Goal: Task Accomplishment & Management: Use online tool/utility

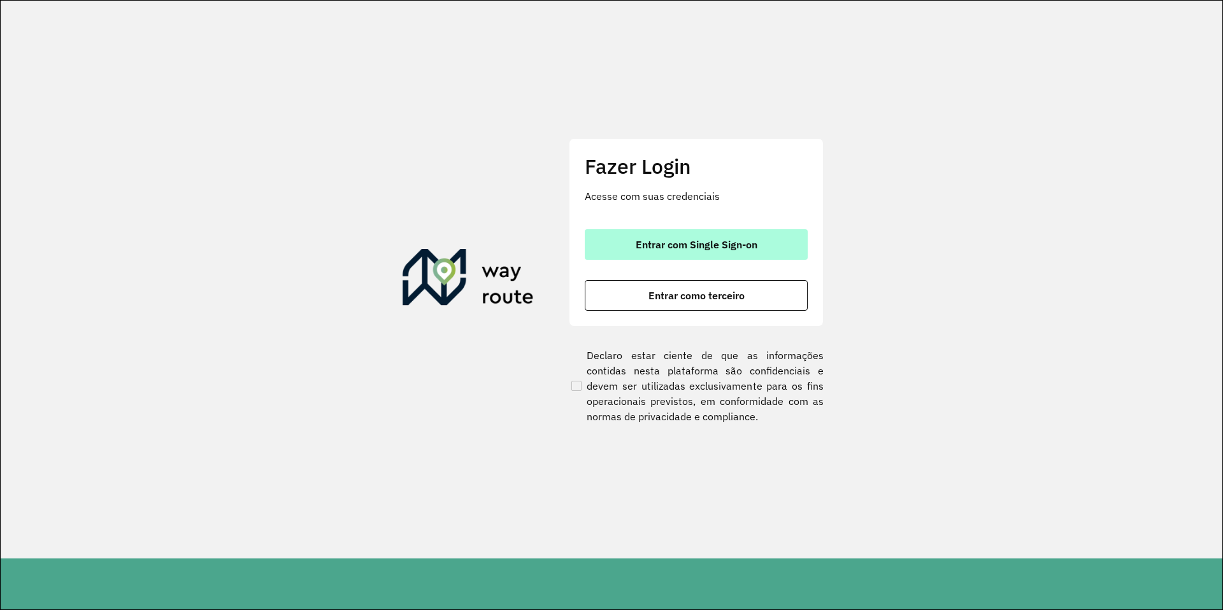
click at [646, 244] on span "Entrar com Single Sign-on" at bounding box center [697, 244] width 122 height 10
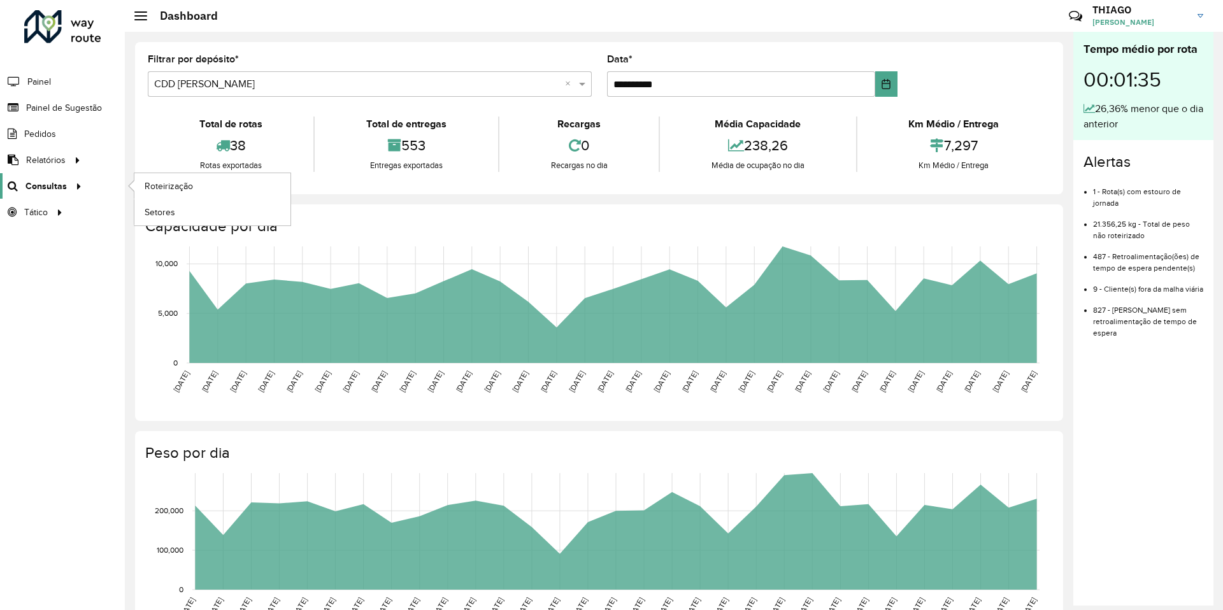
click at [40, 184] on span "Consultas" at bounding box center [45, 186] width 41 height 13
click at [231, 185] on link "Roteirização" at bounding box center [212, 185] width 156 height 25
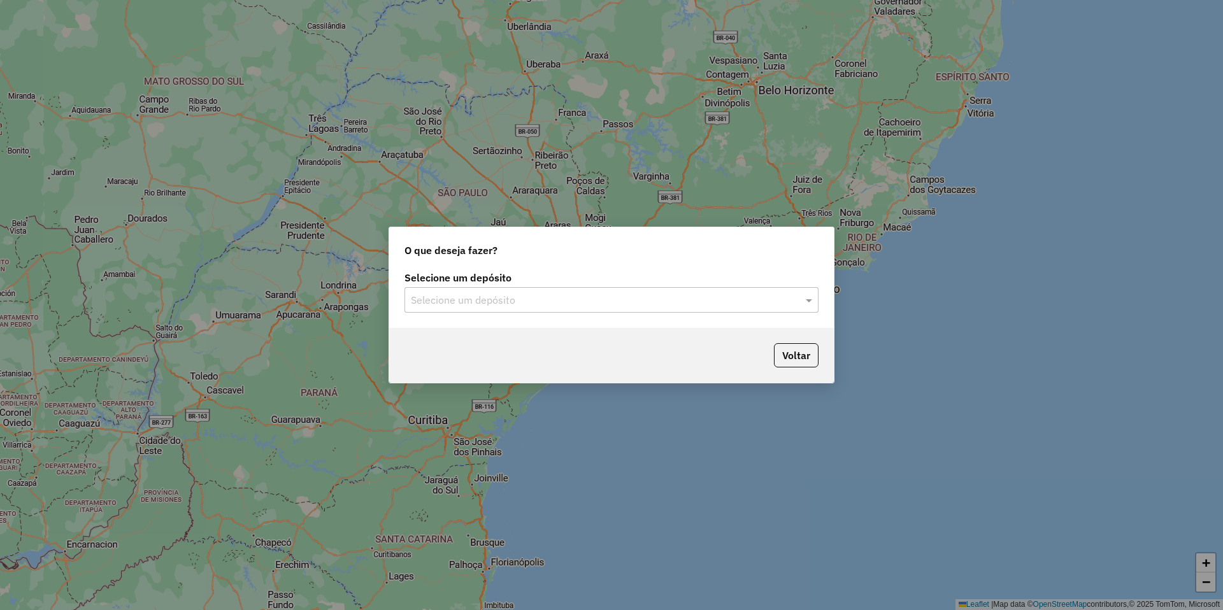
click at [509, 301] on input "text" at bounding box center [599, 300] width 376 height 15
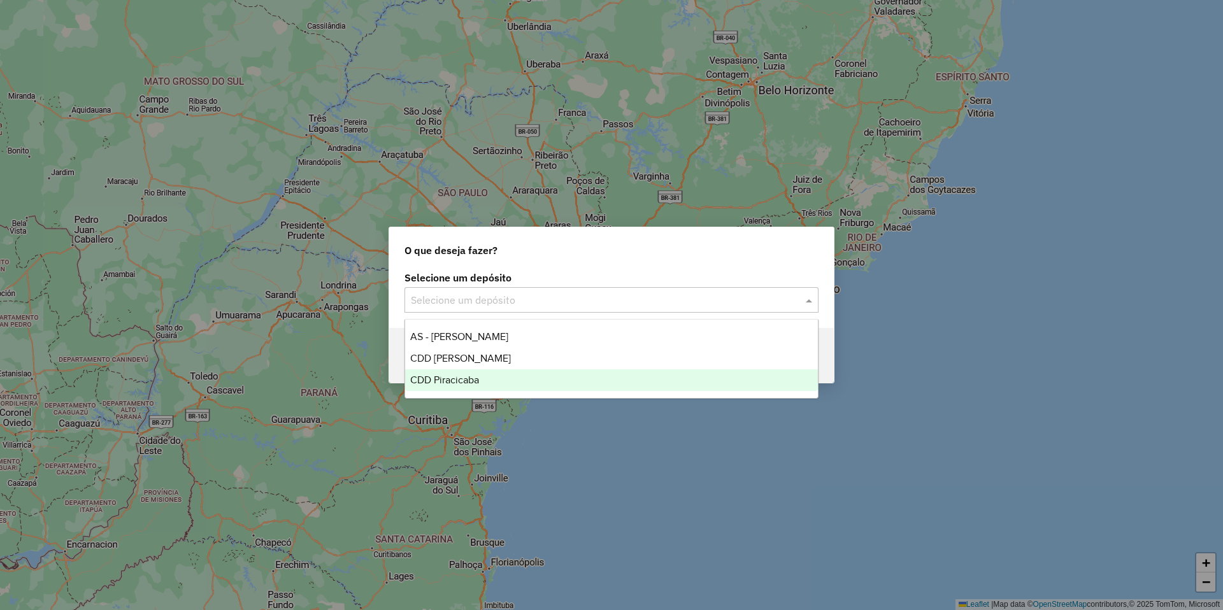
click at [469, 380] on span "CDD Piracicaba" at bounding box center [444, 380] width 69 height 11
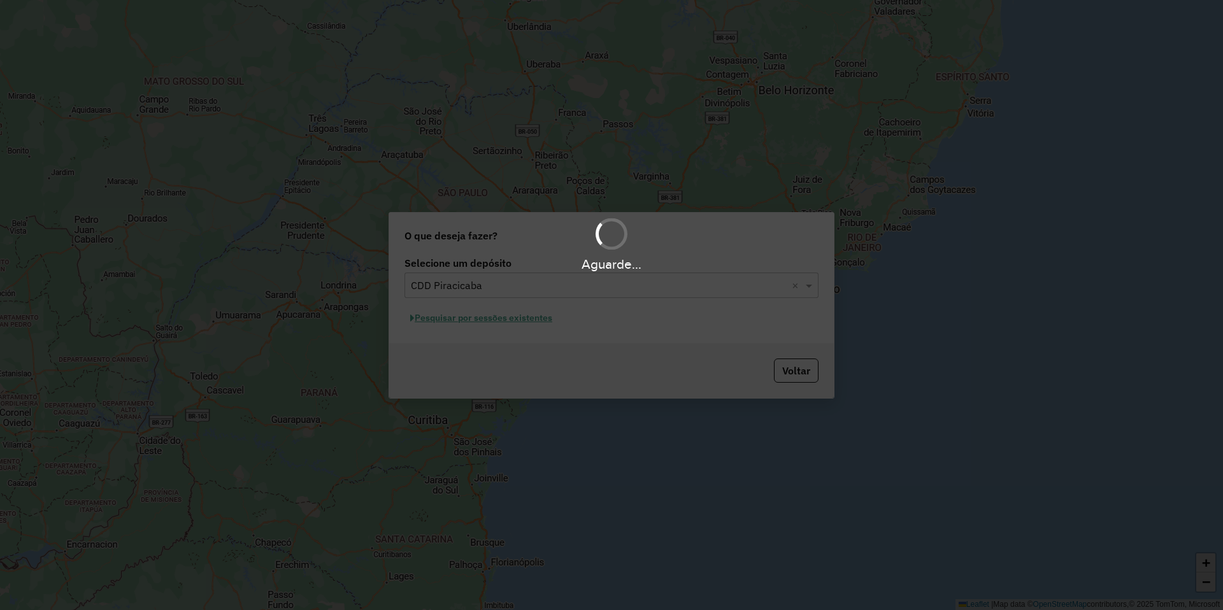
click at [535, 320] on div "Aguarde..." at bounding box center [611, 305] width 1223 height 610
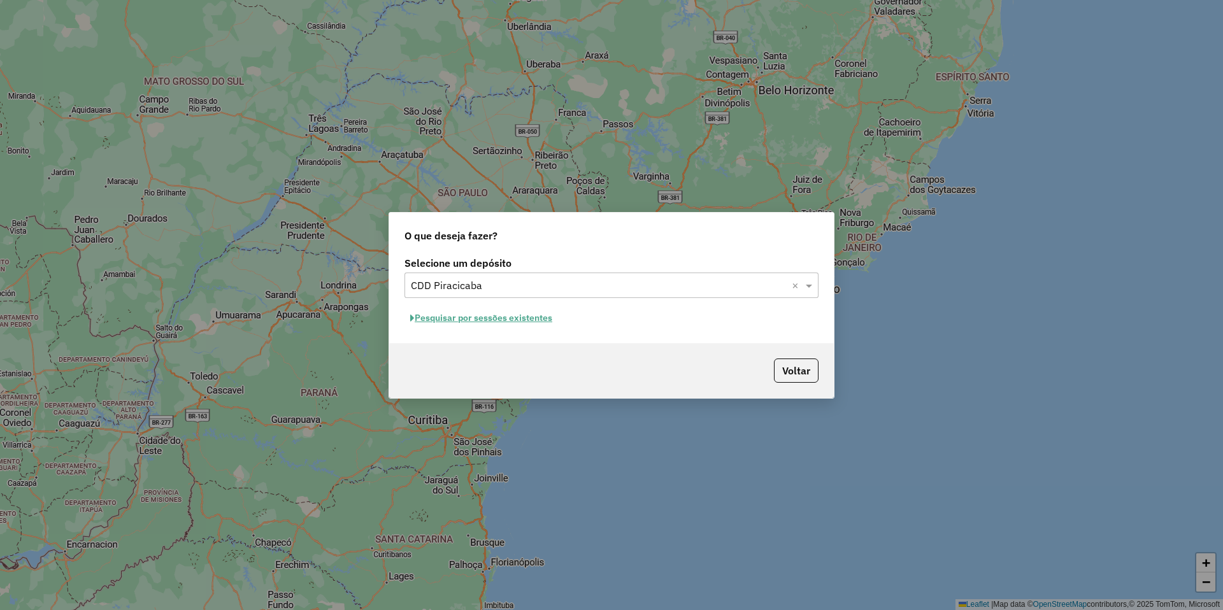
click at [527, 317] on button "Pesquisar por sessões existentes" at bounding box center [480, 318] width 153 height 20
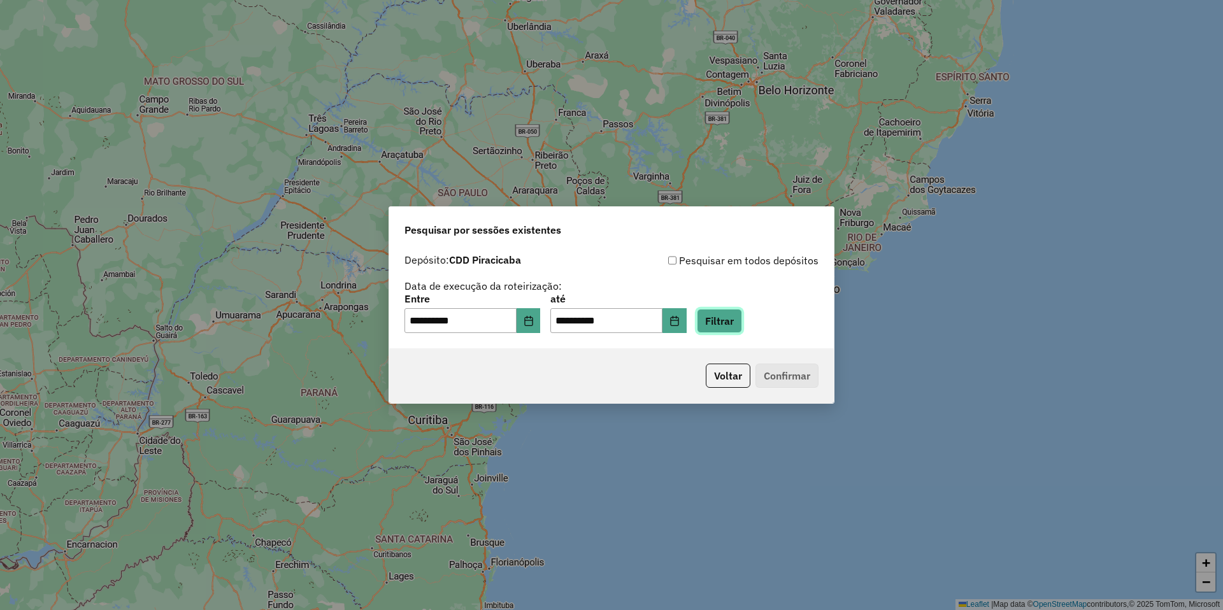
click at [742, 328] on button "Filtrar" at bounding box center [719, 321] width 45 height 24
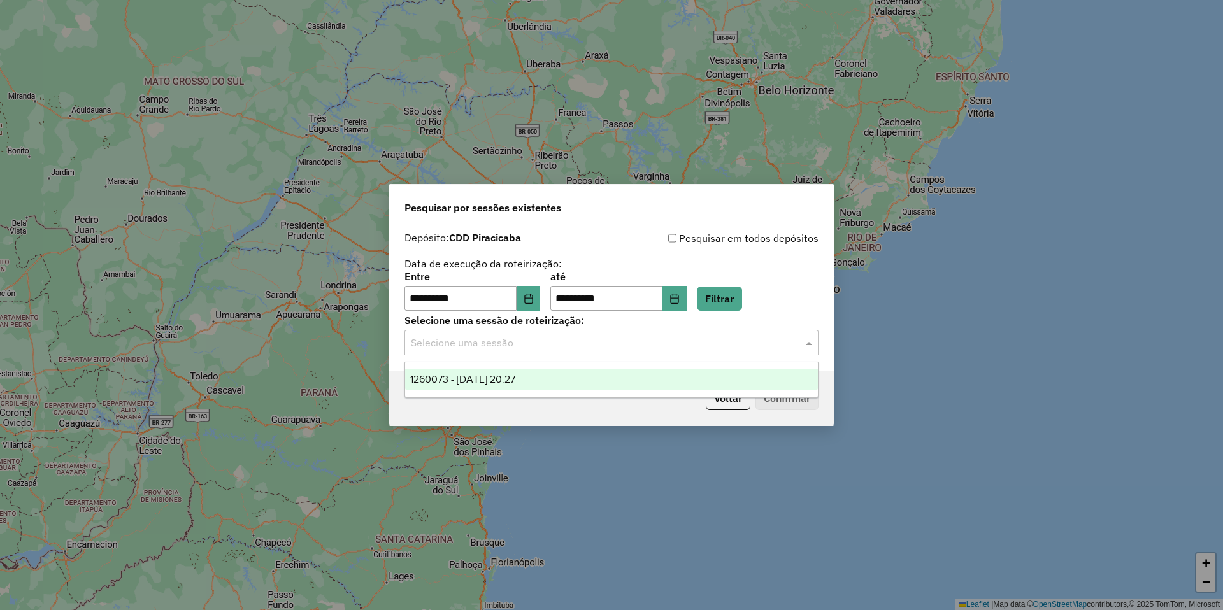
click at [525, 347] on input "text" at bounding box center [599, 343] width 376 height 15
click at [515, 377] on span "1260073 - 05/09/2025 20:27" at bounding box center [462, 379] width 105 height 11
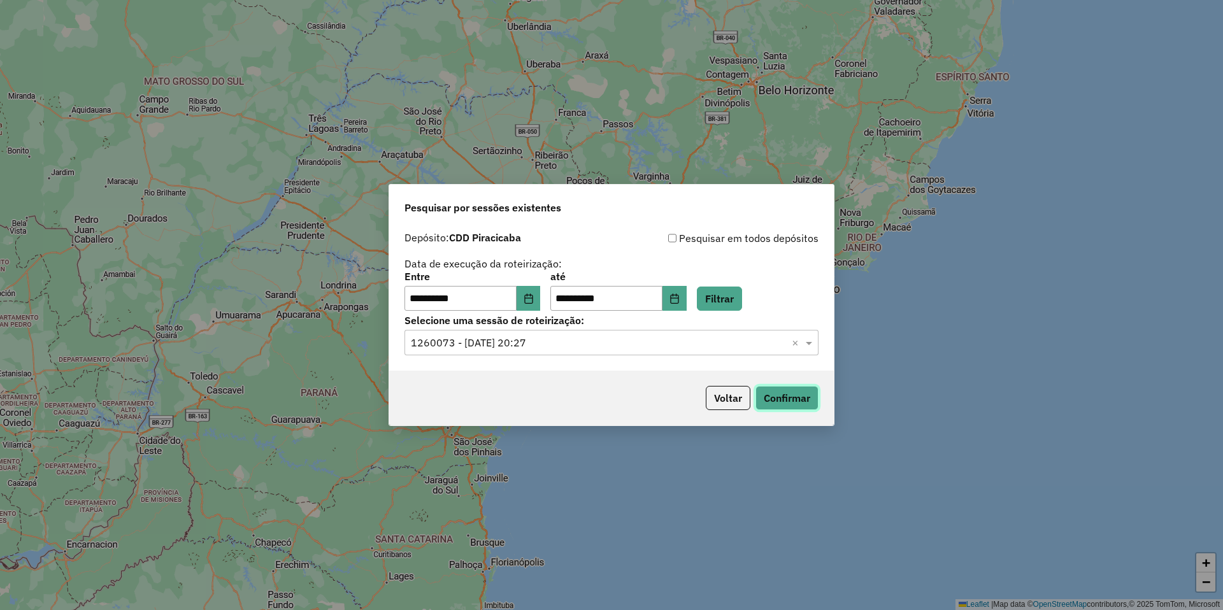
click at [785, 394] on button "Confirmar" at bounding box center [786, 398] width 63 height 24
